Goal: Transaction & Acquisition: Purchase product/service

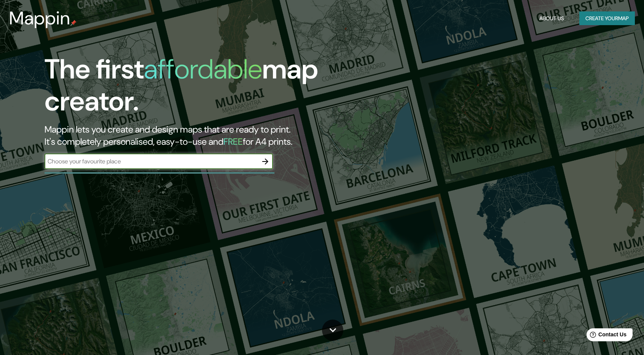
click at [220, 158] on input "text" at bounding box center [151, 161] width 213 height 9
type input "san francisco tetlanohcan tlaxcala"
click at [267, 158] on icon "button" at bounding box center [265, 161] width 9 height 9
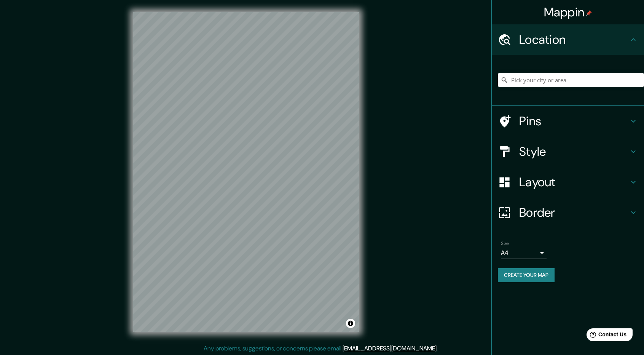
click at [586, 82] on input "Pick your city or area" at bounding box center [571, 80] width 146 height 14
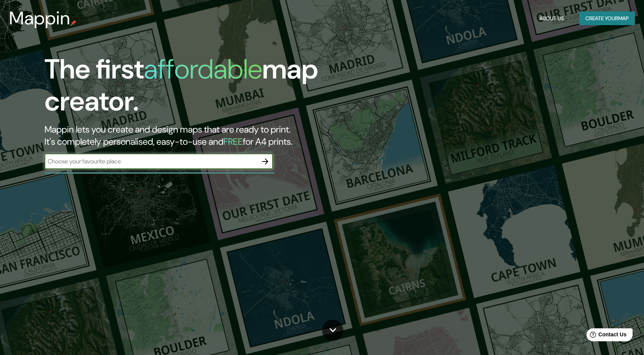
click at [129, 163] on input "text" at bounding box center [151, 161] width 213 height 9
click at [130, 161] on input "text" at bounding box center [151, 161] width 213 height 9
click at [130, 161] on input "San Franc" at bounding box center [151, 161] width 213 height 9
click at [130, 160] on input "San Franc" at bounding box center [151, 161] width 213 height 9
click at [129, 161] on input "San Francisco Tte" at bounding box center [151, 161] width 213 height 9
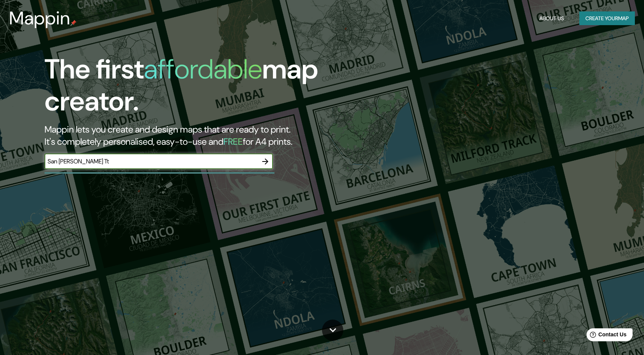
click at [129, 161] on input "San Francisco Tt" at bounding box center [151, 161] width 213 height 9
type input "San Francisco Tetlanohcan Tlacala"
click at [266, 160] on icon "button" at bounding box center [265, 161] width 6 height 6
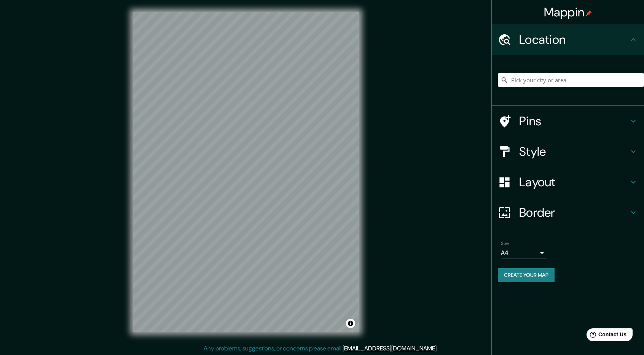
click at [557, 83] on input "Pick your city or area" at bounding box center [571, 80] width 146 height 14
paste input "San Francisco Tetlanohcan, Tlaxcala"
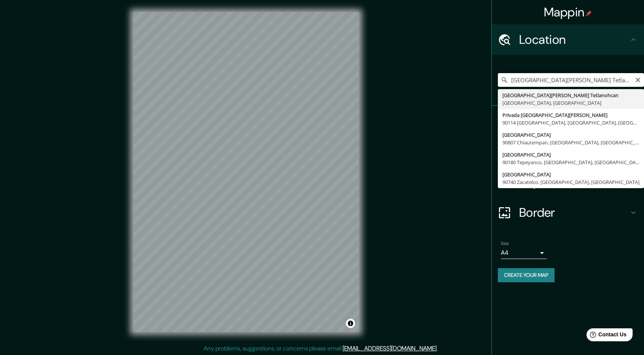
type input "San Francisco Tetlanohcan, Tlaxcala, México"
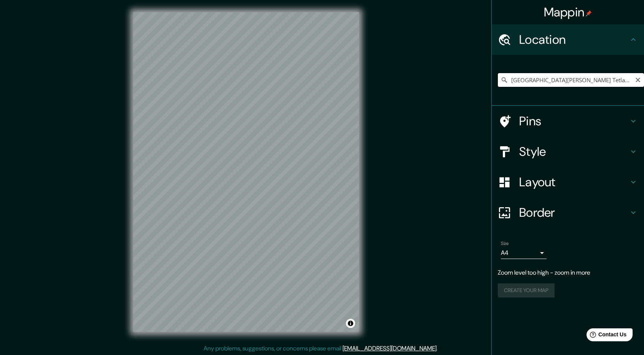
click at [631, 82] on input "San Francisco Tetlanohcan, Tlaxcala, México" at bounding box center [571, 80] width 146 height 14
drag, startPoint x: 623, startPoint y: 78, endPoint x: 629, endPoint y: 78, distance: 5.7
click at [625, 78] on input "San Francisco Tetlanohcan, Tlaxcala, México" at bounding box center [571, 80] width 146 height 14
click at [635, 81] on icon "Clear" at bounding box center [638, 80] width 6 height 6
click at [598, 77] on input "Pick your city or area" at bounding box center [571, 80] width 146 height 14
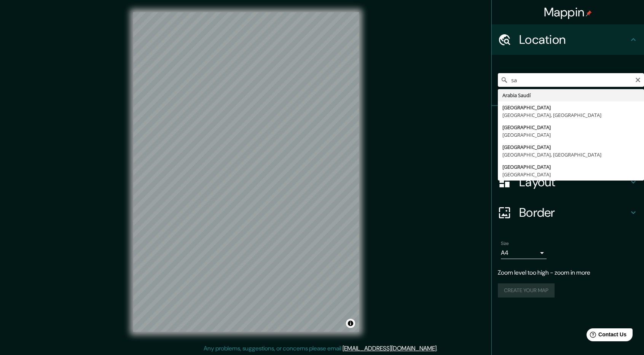
type input "s"
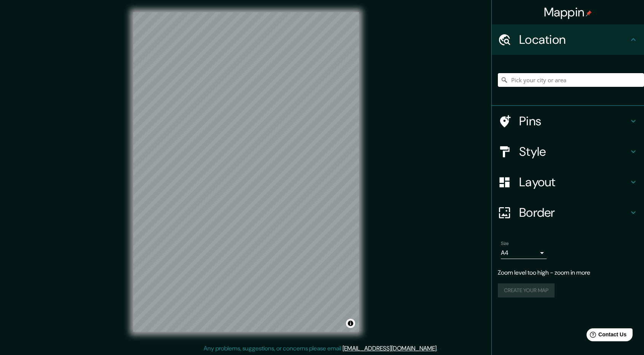
paste input "San Francisco Tetlanohcan, Tlaxcala"
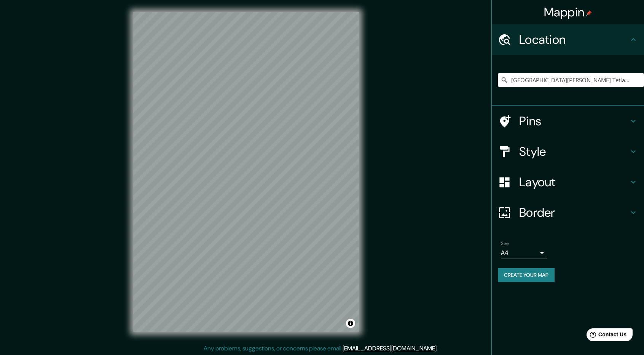
click at [115, 195] on div "Mappin Location San Francisco Tetlanohcan, Tlaxcala, México Pins Style Layout B…" at bounding box center [322, 178] width 644 height 356
click at [632, 80] on input "San Francisco Tetlanohcan, Tlaxcala, México" at bounding box center [571, 80] width 146 height 14
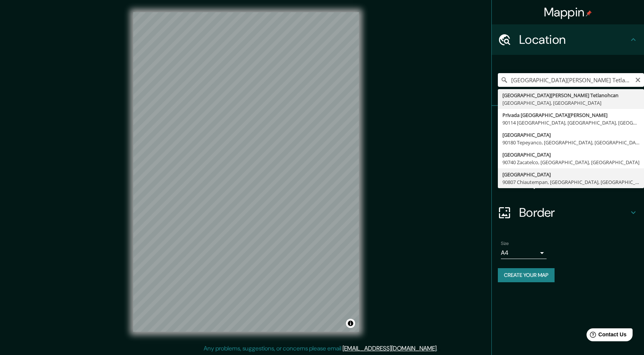
type input "Avenida Tlaxcala, 90807 Chiautempan, Tlaxcala, México"
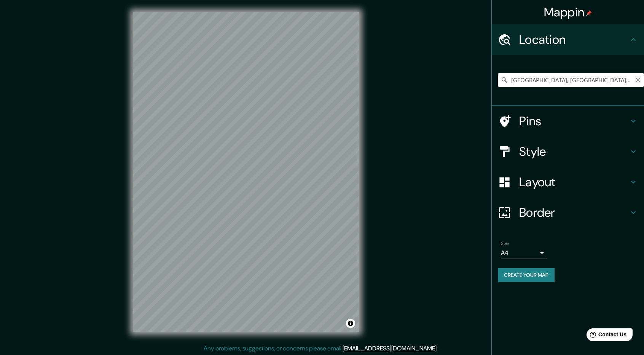
click at [638, 77] on icon "Clear" at bounding box center [638, 80] width 6 height 6
click at [603, 85] on input "Pick your city or area" at bounding box center [571, 80] width 146 height 14
paste input "Libertad, [PERSON_NAME], 90843 [GEOGRAPHIC_DATA][PERSON_NAME], [GEOGRAPHIC_DATA…"
drag, startPoint x: 507, startPoint y: 79, endPoint x: 563, endPoint y: 80, distance: 55.5
click at [563, 80] on div "Calle Libertad, 90843 San Francisco Tetlanohcan, Tlaxcala, México Calle Liberta…" at bounding box center [571, 80] width 146 height 14
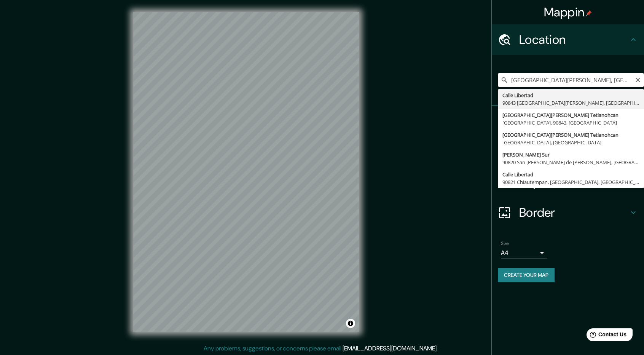
drag, startPoint x: 568, startPoint y: 80, endPoint x: 498, endPoint y: 83, distance: 70.5
click at [498, 83] on input "Calle Libertad, 90843 San Francisco Tetlanohcan, Tlaxcala, México" at bounding box center [571, 80] width 146 height 14
drag, startPoint x: 531, startPoint y: 81, endPoint x: 505, endPoint y: 80, distance: 26.3
click at [505, 80] on div "municio San Francisco Tetlanohcan, Tlaxcala, México San Francisco 90605 Belén A…" at bounding box center [571, 80] width 146 height 14
type input "San Francisco Tetlanohcan, Tlaxcala, México"
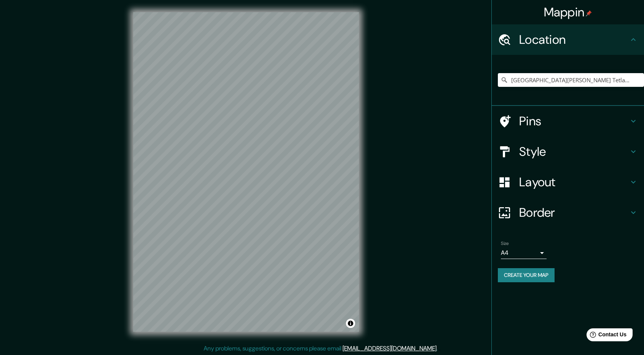
click at [523, 274] on button "Create your map" at bounding box center [526, 275] width 57 height 14
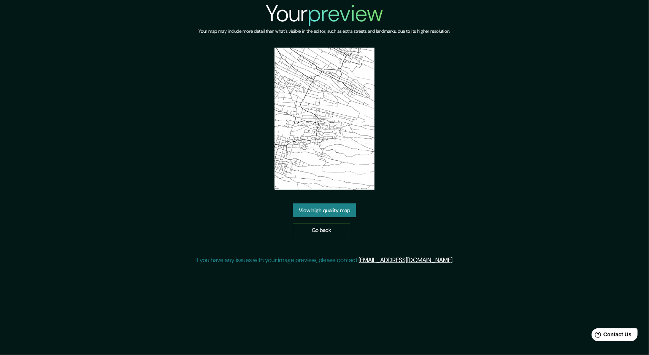
click at [340, 213] on link "View high quality map" at bounding box center [325, 210] width 64 height 14
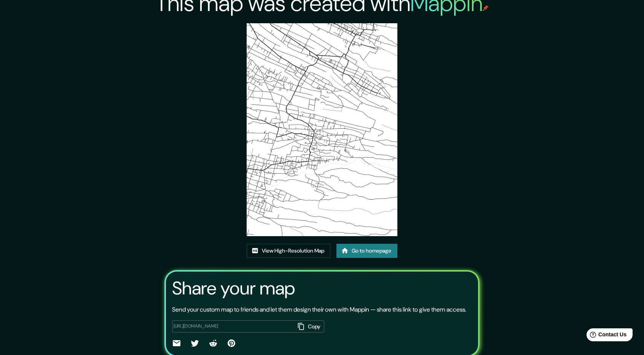
scroll to position [48, 0]
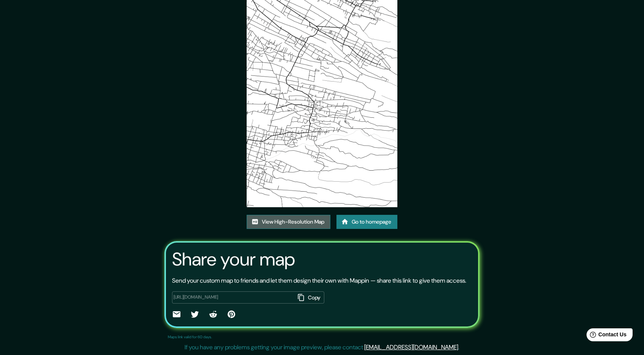
click at [293, 215] on link "View High-Resolution Map" at bounding box center [288, 222] width 84 height 14
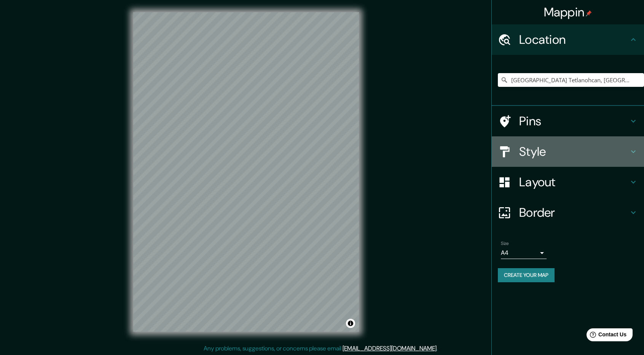
click at [635, 152] on icon at bounding box center [632, 151] width 9 height 9
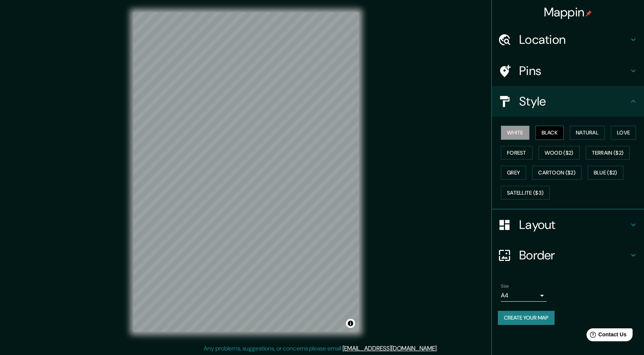
click at [557, 130] on button "Black" at bounding box center [549, 133] width 29 height 14
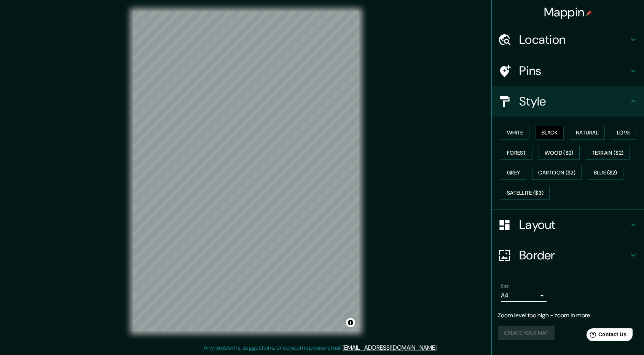
click at [632, 107] on div "Style" at bounding box center [567, 101] width 152 height 30
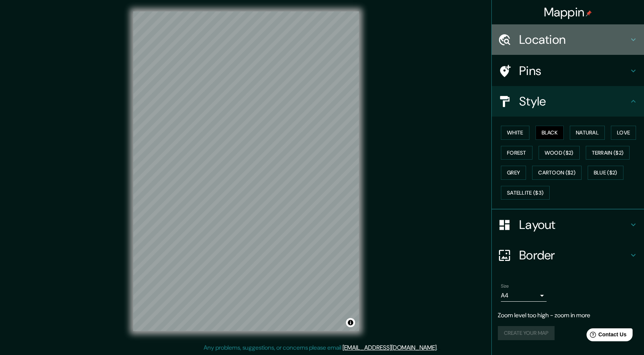
click at [633, 47] on div "Location" at bounding box center [567, 39] width 152 height 30
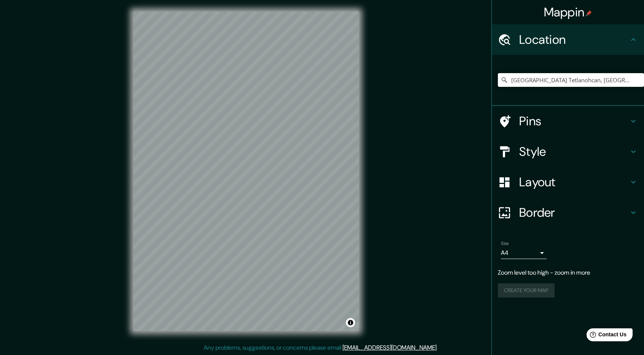
click at [622, 82] on input "San Francisco Tetlanohcan, Tlaxcala, México" at bounding box center [571, 80] width 146 height 14
click at [627, 80] on input "San Francisco Tetlanohcan, Tlaxcala, México" at bounding box center [571, 80] width 146 height 14
click at [633, 79] on input "San Francisco Tetlanohcan, Tlaxcala, México" at bounding box center [571, 80] width 146 height 14
drag, startPoint x: 628, startPoint y: 78, endPoint x: 495, endPoint y: 78, distance: 132.8
click at [495, 78] on div "[GEOGRAPHIC_DATA] Tetlanohcan, [GEOGRAPHIC_DATA], [GEOGRAPHIC_DATA]" at bounding box center [567, 80] width 152 height 51
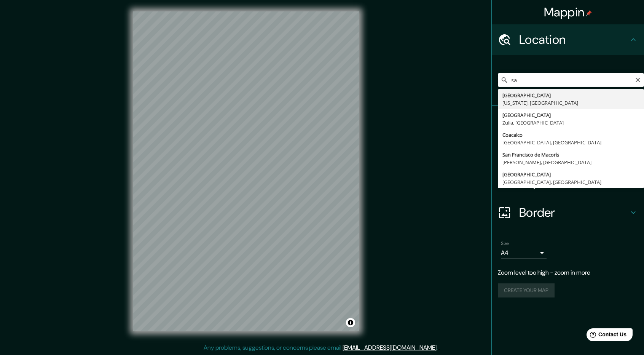
type input "s"
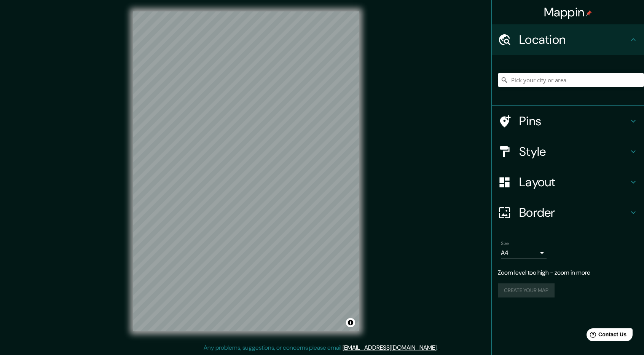
paste input "Libertad, Jesús Xolalpan, 90843 San Francisco Tetlanohcan, Tlax."
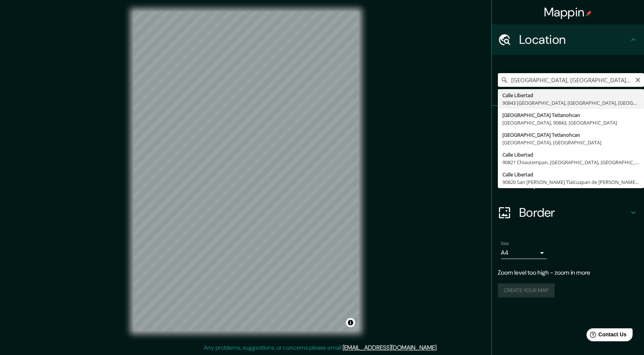
scroll to position [0, 0]
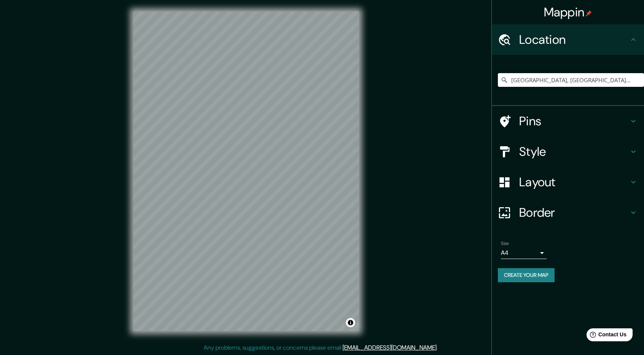
drag, startPoint x: 568, startPoint y: 79, endPoint x: 484, endPoint y: 79, distance: 83.3
click at [484, 79] on div "Mappin Location Calle Libertad, 90843 San Francisco Tetlanohcan, Tlaxcala, Méxi…" at bounding box center [322, 177] width 644 height 356
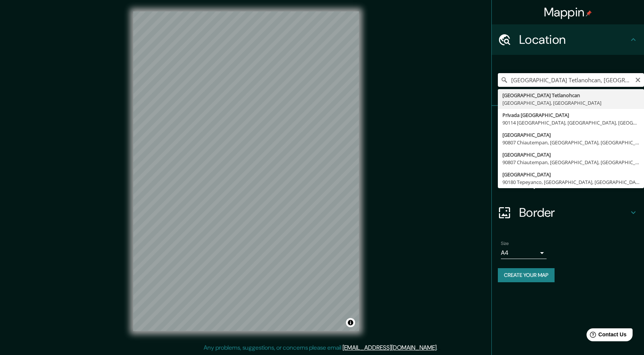
type input "San Francisco Tetlanohcan, Tlaxcala, México"
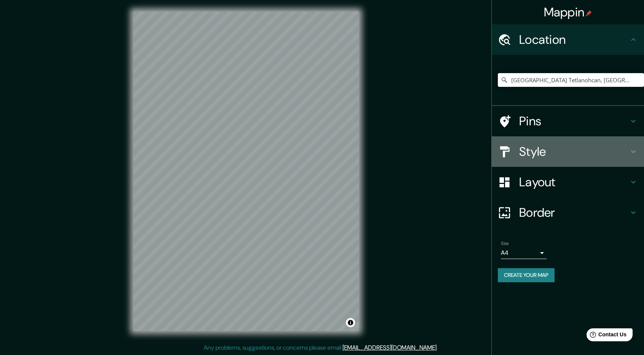
click at [633, 152] on icon at bounding box center [633, 151] width 5 height 3
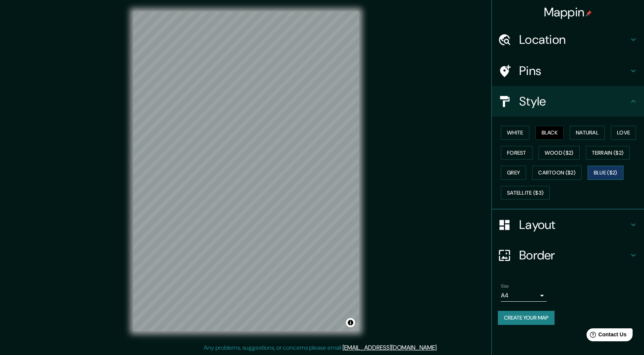
click at [609, 169] on button "Blue ($2)" at bounding box center [605, 172] width 36 height 14
click at [566, 173] on button "Cartoon ($2)" at bounding box center [556, 172] width 49 height 14
click at [584, 131] on button "Natural" at bounding box center [586, 133] width 35 height 14
click at [624, 134] on button "Love" at bounding box center [623, 133] width 25 height 14
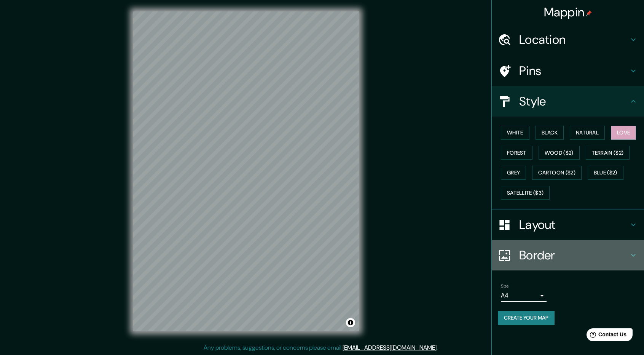
click at [635, 254] on icon at bounding box center [632, 254] width 9 height 9
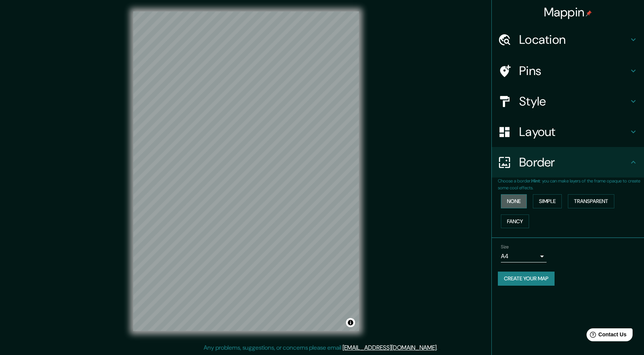
click at [520, 197] on button "None" at bounding box center [514, 201] width 26 height 14
click at [542, 200] on button "Simple" at bounding box center [547, 201] width 29 height 14
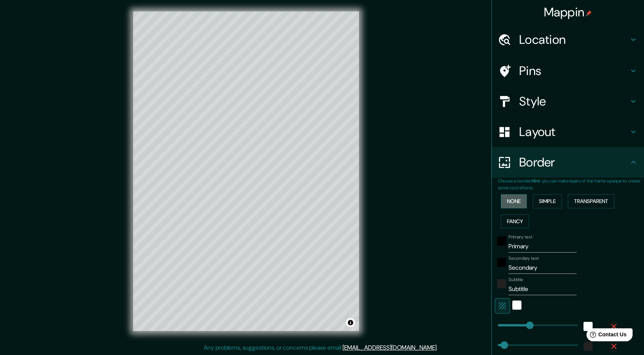
click at [517, 204] on button "None" at bounding box center [514, 201] width 26 height 14
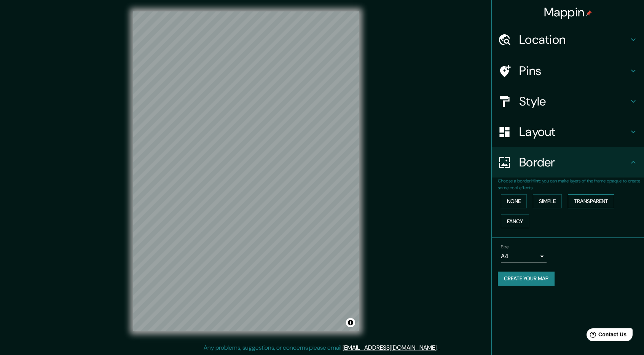
click at [593, 202] on button "Transparent" at bounding box center [591, 201] width 46 height 14
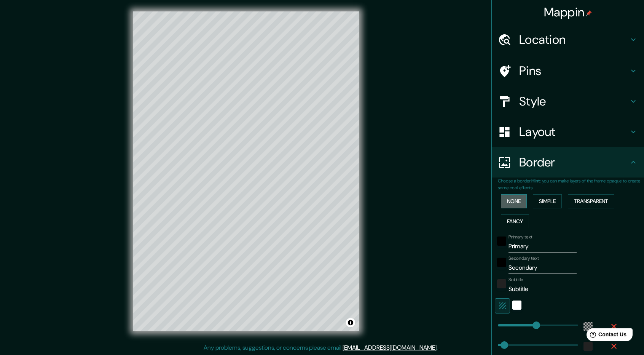
click at [504, 201] on button "None" at bounding box center [514, 201] width 26 height 14
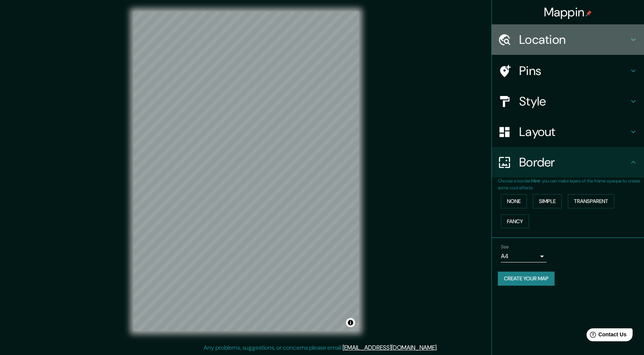
click at [633, 40] on icon at bounding box center [633, 39] width 5 height 3
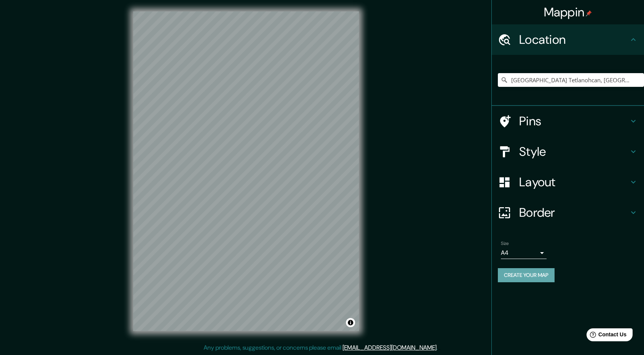
click at [540, 272] on button "Create your map" at bounding box center [526, 275] width 57 height 14
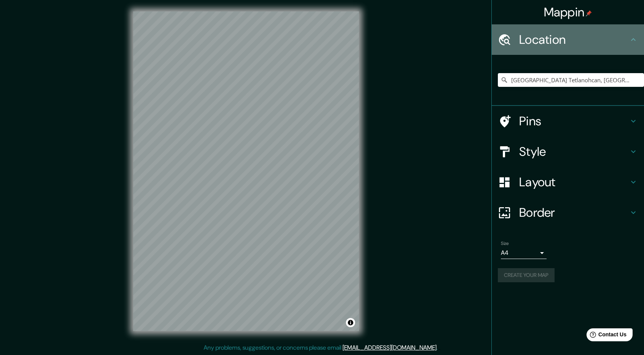
click at [636, 40] on icon at bounding box center [632, 39] width 9 height 9
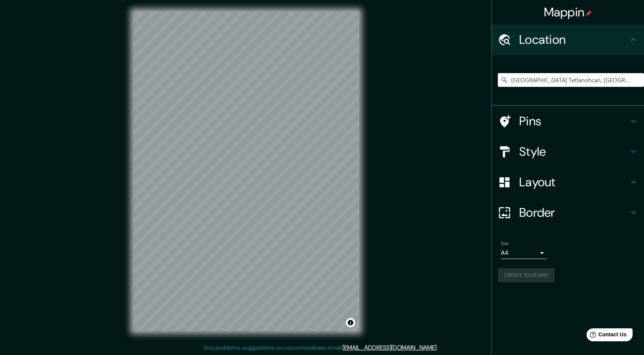
click at [636, 40] on icon at bounding box center [632, 39] width 9 height 9
click at [540, 275] on button "Create your map" at bounding box center [526, 275] width 57 height 14
drag, startPoint x: 731, startPoint y: 334, endPoint x: 609, endPoint y: 336, distance: 122.5
click at [609, 336] on span "Contact Us" at bounding box center [612, 334] width 29 height 6
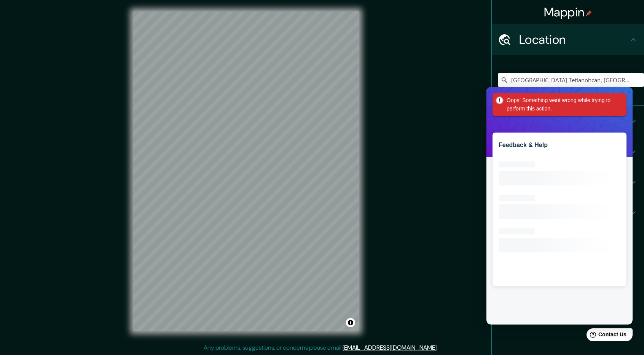
click at [618, 100] on div "Oops! Something went wrong while trying to perform this action." at bounding box center [559, 104] width 134 height 23
click at [619, 60] on div "San Francisco Tetlanohcan, Tlaxcala, México" at bounding box center [567, 80] width 152 height 51
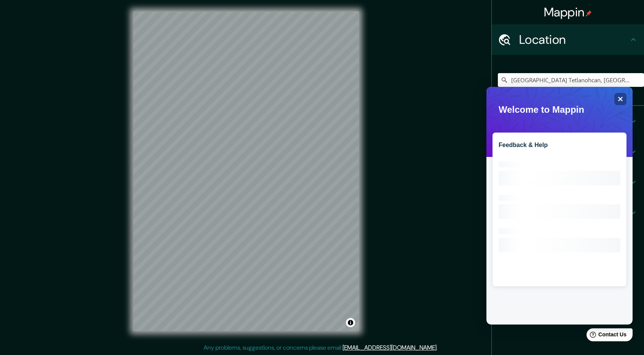
drag, startPoint x: 545, startPoint y: 335, endPoint x: 78, endPoint y: 232, distance: 478.3
click at [545, 335] on div "Mappin Location San Francisco Tetlanohcan, Tlaxcala, México Pins Style Layout B…" at bounding box center [567, 177] width 153 height 355
click at [623, 100] on div "Close" at bounding box center [620, 99] width 12 height 12
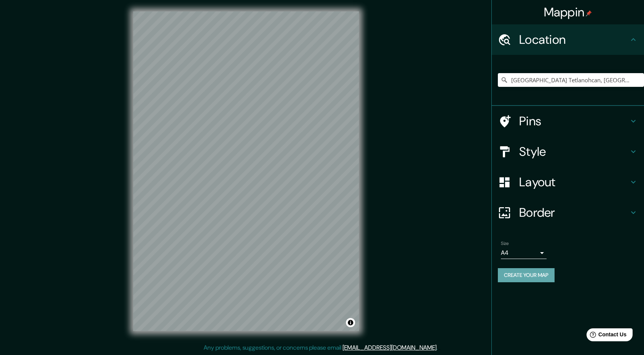
click at [534, 279] on button "Create your map" at bounding box center [526, 275] width 57 height 14
click at [628, 82] on input "San Francisco Tetlanohcan, Tlaxcala, México" at bounding box center [571, 80] width 146 height 14
click at [637, 82] on icon "Clear" at bounding box center [638, 80] width 6 height 6
click at [599, 78] on input "Pick your city or area" at bounding box center [571, 80] width 146 height 14
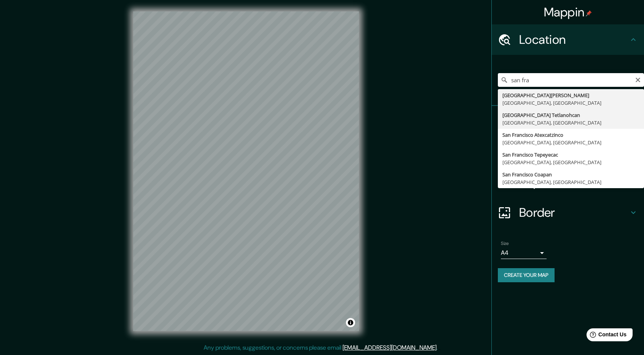
type input "San Francisco Tetlanohcan, Tlaxcala, México"
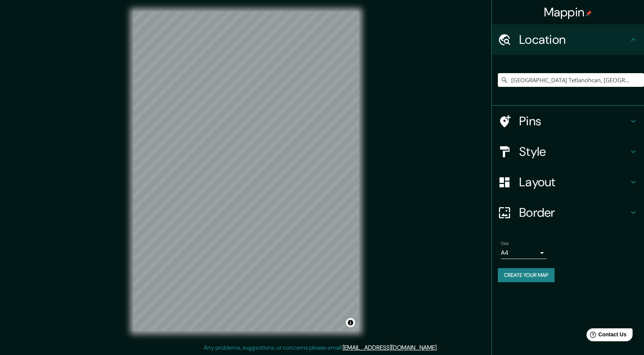
click at [532, 275] on button "Create your map" at bounding box center [526, 275] width 57 height 14
click at [630, 35] on icon at bounding box center [632, 39] width 9 height 9
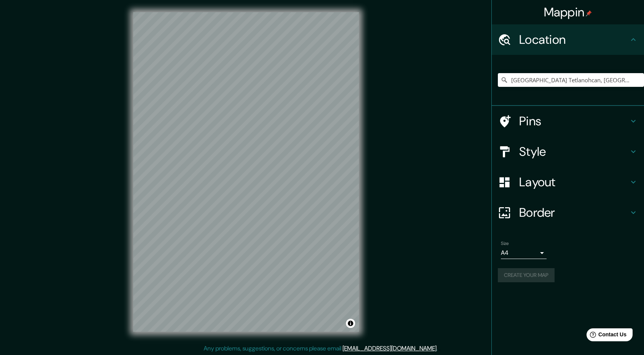
scroll to position [1, 0]
click at [525, 277] on div "Create your map" at bounding box center [568, 275] width 140 height 14
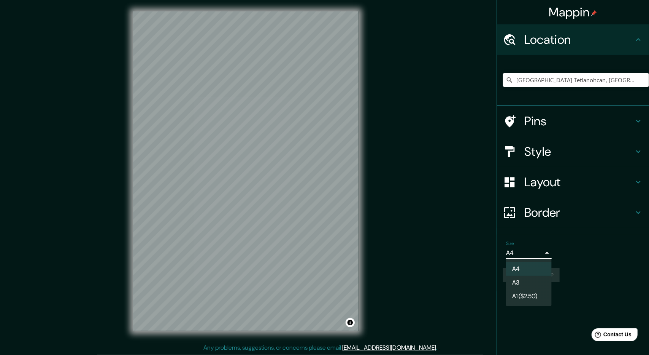
click at [544, 252] on body "Mappin Location San Francisco Tetlanohcan, Tlaxcala, México Pins Style Layout B…" at bounding box center [324, 176] width 649 height 355
click at [537, 280] on li "A3" at bounding box center [529, 282] width 46 height 14
click at [545, 251] on body "Mappin Location San Francisco Tetlanohcan, Tlaxcala, México Pins Style Layout B…" at bounding box center [324, 176] width 649 height 355
click at [533, 269] on li "A4" at bounding box center [529, 269] width 46 height 14
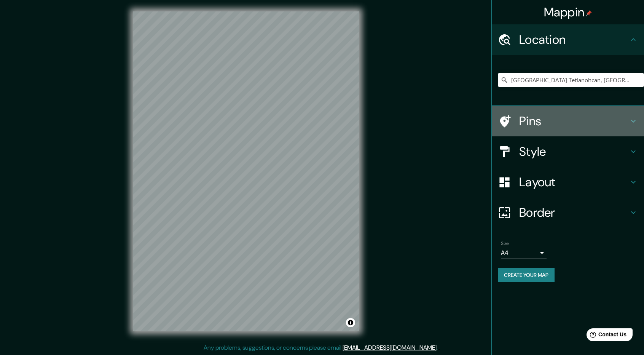
click at [634, 122] on icon at bounding box center [632, 120] width 9 height 9
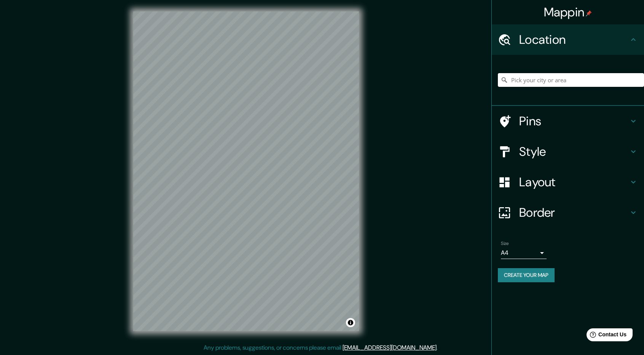
click at [550, 75] on input "Pick your city or area" at bounding box center [571, 80] width 146 height 14
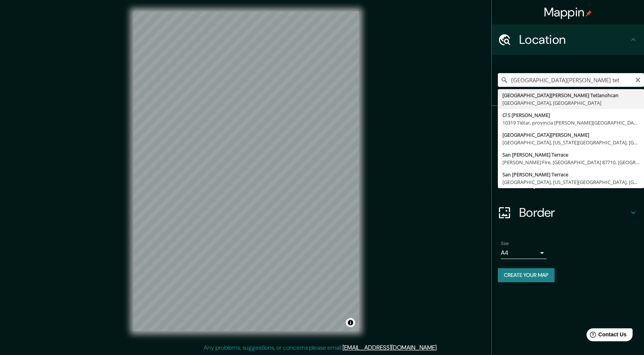
type input "[GEOGRAPHIC_DATA] Tetlanohcan, [GEOGRAPHIC_DATA], [GEOGRAPHIC_DATA]"
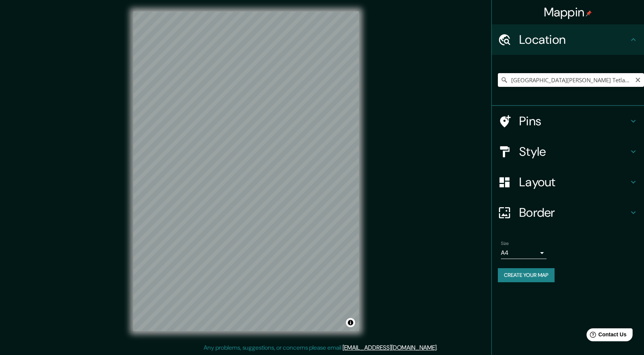
click at [630, 81] on input "San Francisco Tetlanohcan, Tlaxcala, México" at bounding box center [571, 80] width 146 height 14
click at [635, 81] on icon "Clear" at bounding box center [638, 80] width 6 height 6
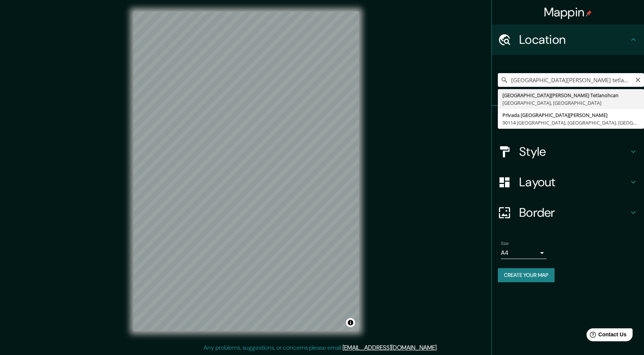
type input "San Francisco Tetlanohcan, Tlaxcala, México"
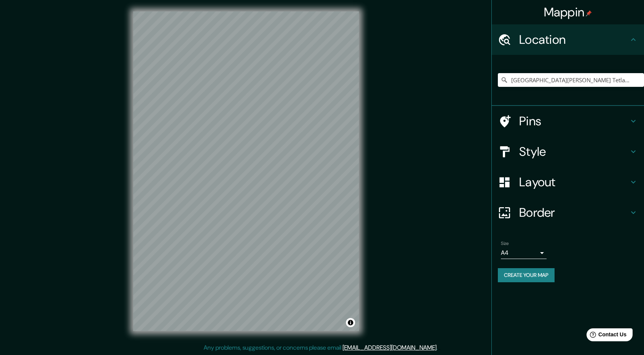
click at [524, 269] on button "Create your map" at bounding box center [526, 275] width 57 height 14
click at [613, 84] on input "San Francisco Tetlanohcan, Tlaxcala, México" at bounding box center [571, 80] width 146 height 14
click at [625, 81] on input "San Francisco Tetlanohcan, Tlaxcala, México" at bounding box center [571, 80] width 146 height 14
type input "SaMéxicon Francisco Tetlanohcan, Tlaxcala,"
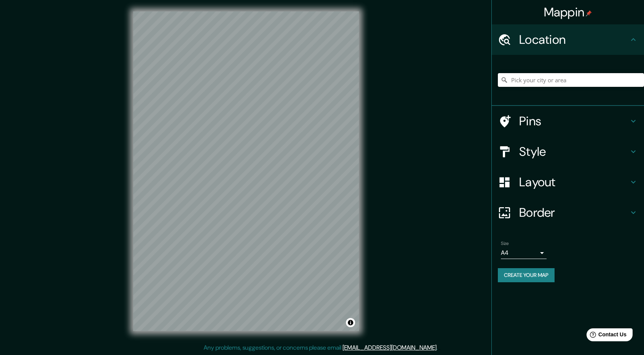
click at [525, 79] on input "Pick your city or area" at bounding box center [571, 80] width 146 height 14
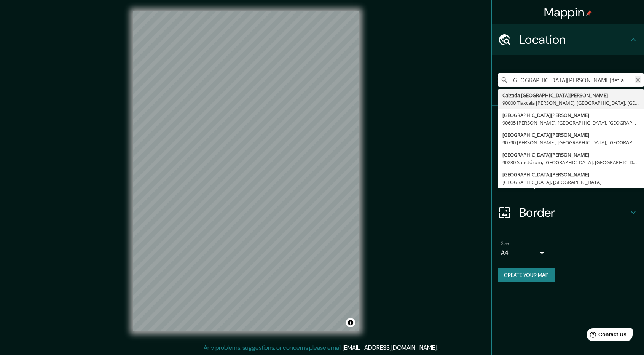
type input "[GEOGRAPHIC_DATA][PERSON_NAME] tetlahnocan [GEOGRAPHIC_DATA]"
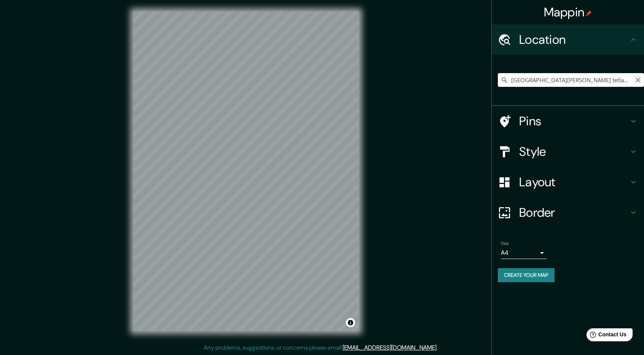
click at [639, 79] on icon "Clear" at bounding box center [638, 80] width 6 height 6
paste input "Libertad, [PERSON_NAME], 90843 [GEOGRAPHIC_DATA][PERSON_NAME], [GEOGRAPHIC_DATA…"
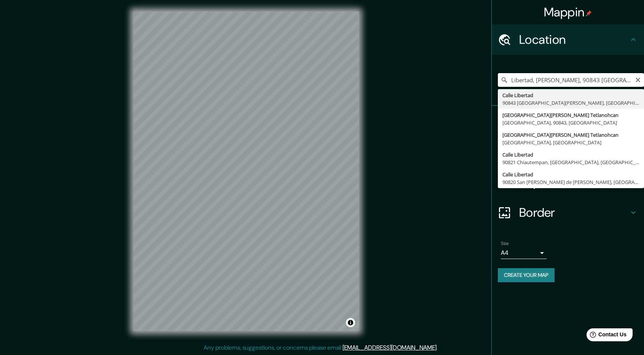
drag, startPoint x: 542, startPoint y: 79, endPoint x: 506, endPoint y: 81, distance: 35.8
click at [506, 81] on div "Libertad, Jesús Xolalpan, 90843 San Francisco Tetlanohcan, Tlax. Calle Libertad…" at bounding box center [571, 80] width 146 height 14
type input "San Francisco Tetlanohcan, Tlaxcala, 90843, México"
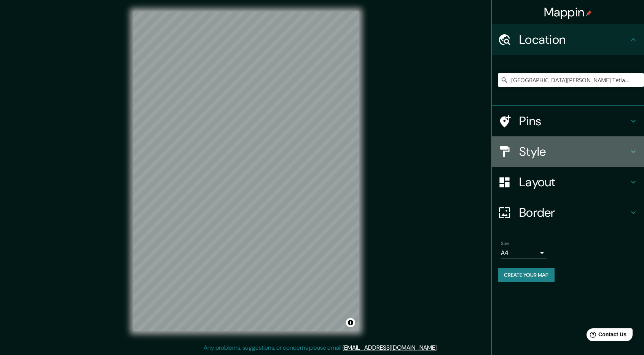
click at [640, 156] on div "Style" at bounding box center [567, 151] width 152 height 30
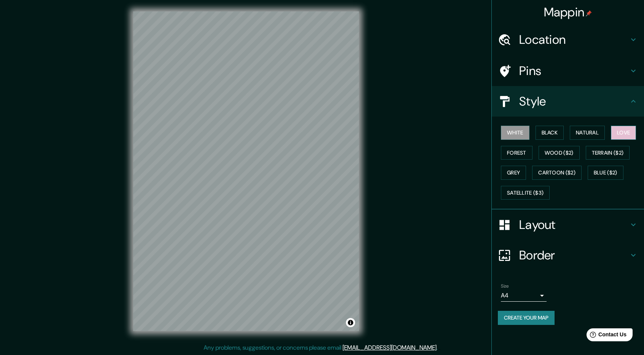
click at [624, 134] on button "Love" at bounding box center [623, 133] width 25 height 14
click at [530, 315] on button "Create your map" at bounding box center [526, 317] width 57 height 14
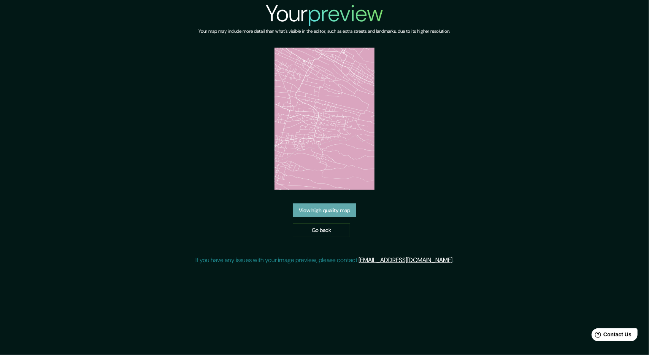
click at [332, 214] on link "View high quality map" at bounding box center [325, 210] width 64 height 14
